Goal: Check status: Check status

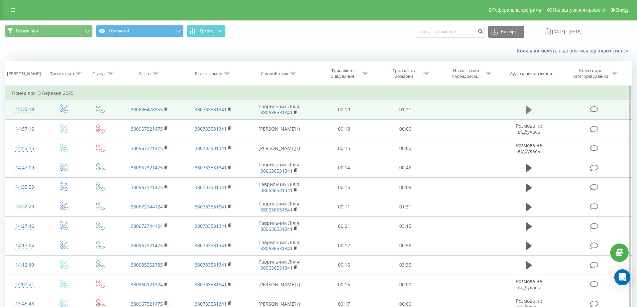
drag, startPoint x: 0, startPoint y: 0, endPoint x: 527, endPoint y: 112, distance: 538.3
click at [527, 112] on icon at bounding box center [529, 110] width 6 height 8
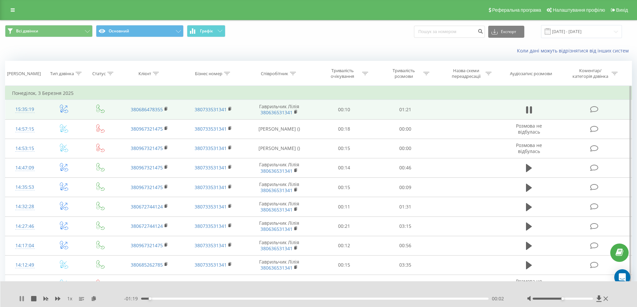
click at [20, 298] on icon at bounding box center [20, 298] width 1 height 5
click at [20, 298] on icon at bounding box center [22, 298] width 4 height 5
click at [20, 298] on icon at bounding box center [20, 298] width 1 height 5
click at [616, 29] on input "[DATE] - [DATE]" at bounding box center [581, 31] width 81 height 13
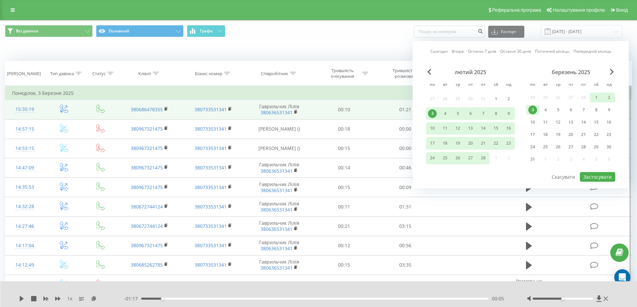
click at [438, 50] on link "Сьогодні" at bounding box center [438, 51] width 17 height 6
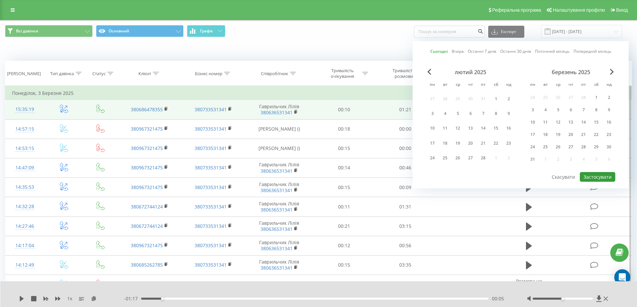
click at [599, 177] on button "Застосувати" at bounding box center [597, 177] width 35 height 10
type input "[DATE] - [DATE]"
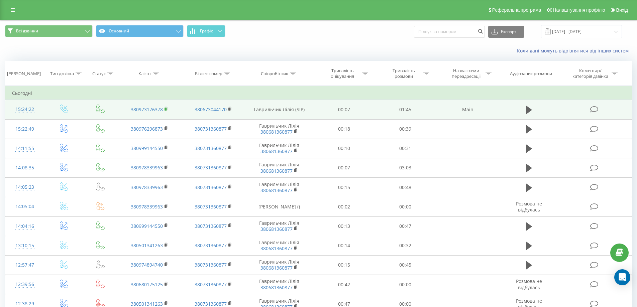
click at [166, 109] on rect at bounding box center [165, 109] width 2 height 3
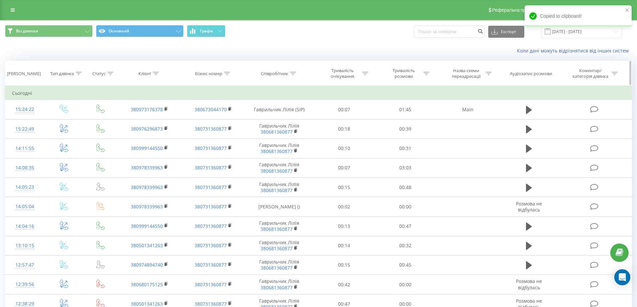
click at [176, 80] on th "Клієнт" at bounding box center [150, 73] width 64 height 25
click at [181, 31] on icon at bounding box center [178, 31] width 5 height 3
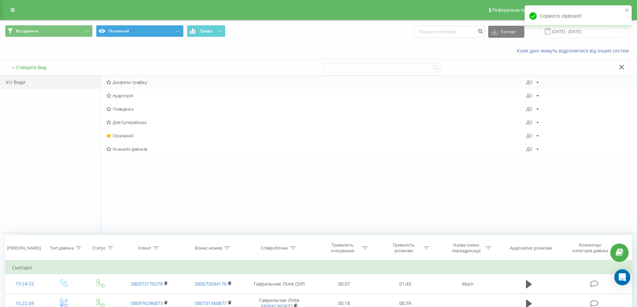
click at [139, 84] on span "Джерела трафіку" at bounding box center [316, 82] width 420 height 5
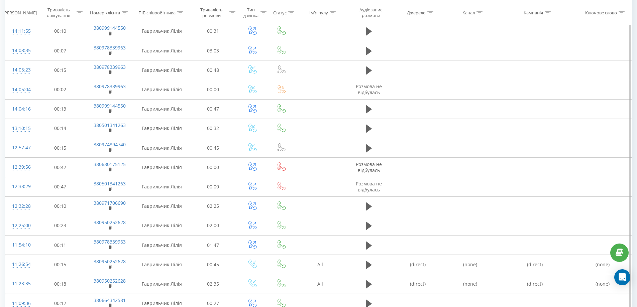
scroll to position [201, 0]
